Goal: Navigation & Orientation: Find specific page/section

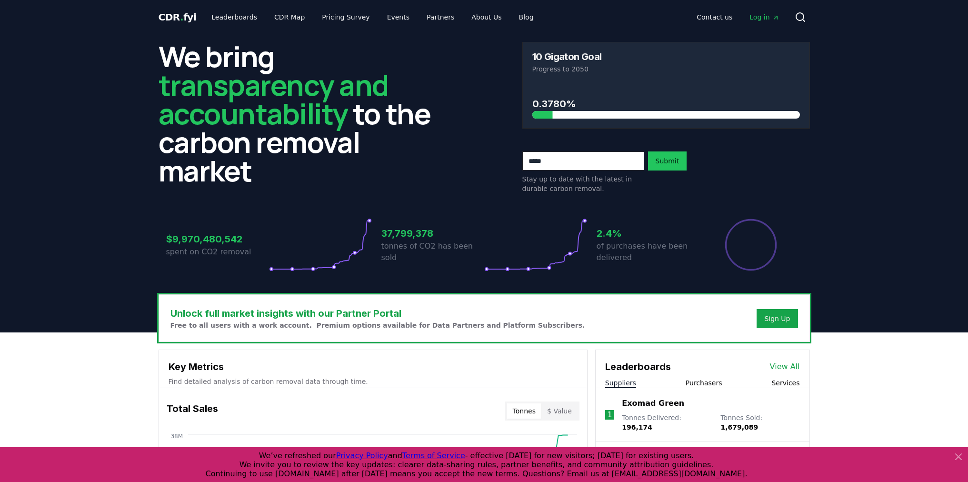
click at [436, 164] on h2 "We bring transparency and accountability to the carbon removal market" at bounding box center [303, 113] width 288 height 143
click at [213, 17] on link "Leaderboards" at bounding box center [234, 17] width 61 height 17
